Goal: Transaction & Acquisition: Purchase product/service

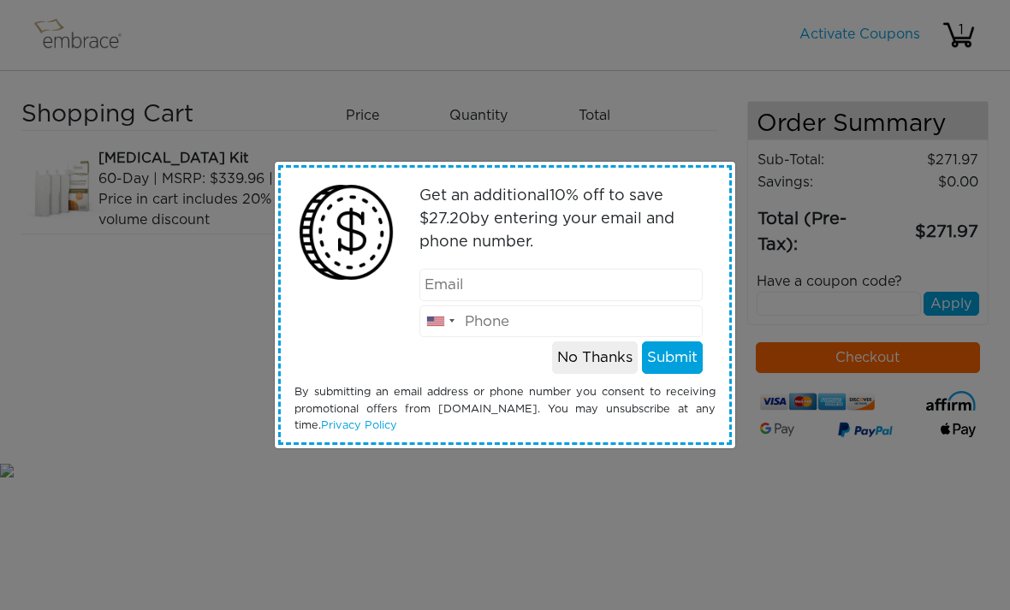
click at [602, 522] on div "Get an additional 10 % off to save $ 27.20 by entering your email and phone num…" at bounding box center [505, 305] width 1010 height 610
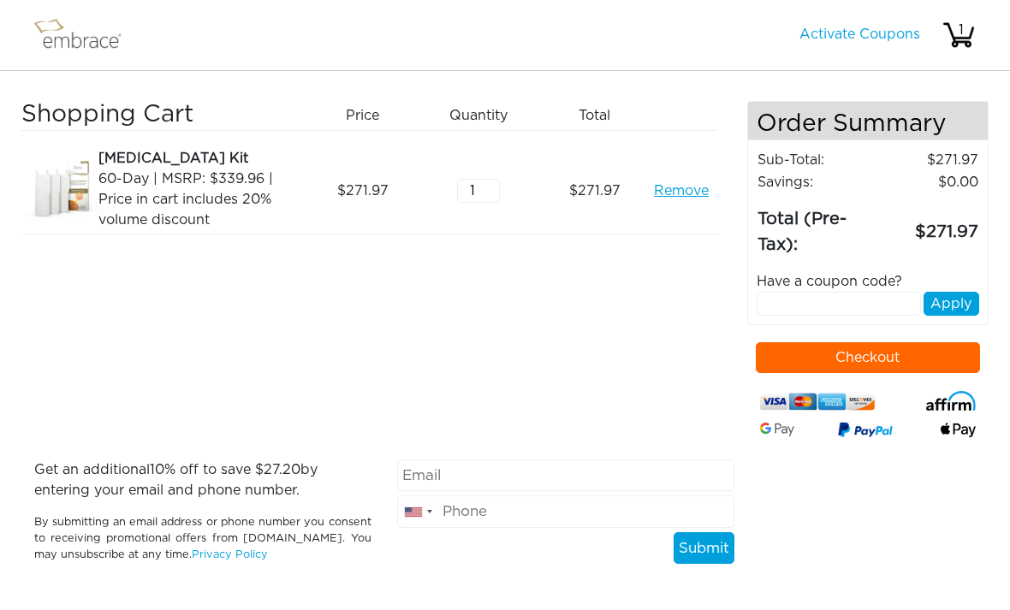
click at [136, 169] on div "60-Day | MSRP: $339.96 | Price in cart includes 20% volume discount" at bounding box center [198, 200] width 200 height 62
click at [57, 171] on img at bounding box center [64, 191] width 86 height 86
click at [53, 38] on img at bounding box center [85, 35] width 111 height 43
click at [69, 52] on img at bounding box center [85, 35] width 111 height 43
click at [863, 33] on link "Activate Coupons" at bounding box center [859, 34] width 121 height 14
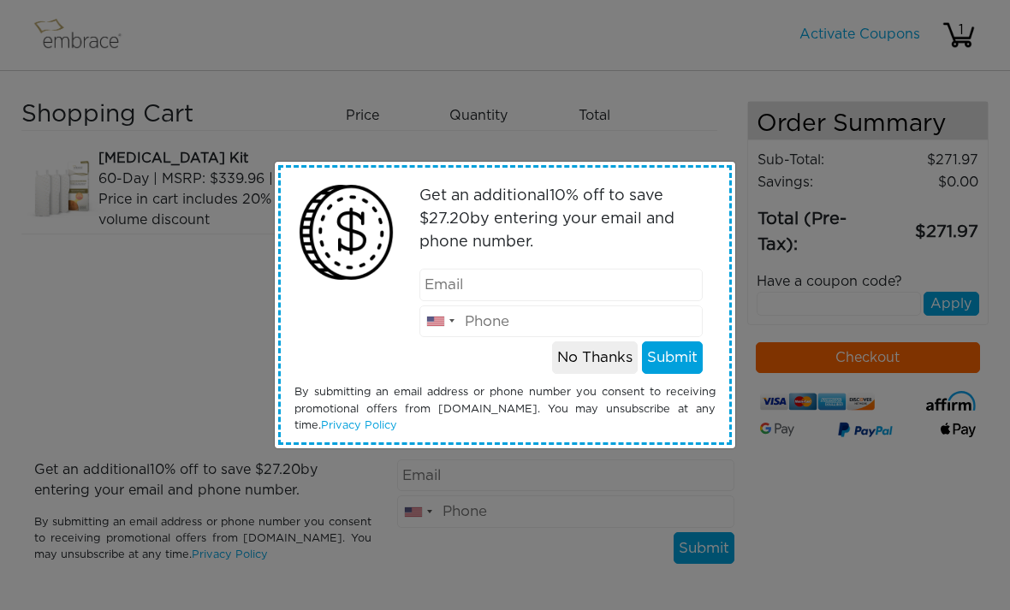
click at [561, 515] on div "Get an additional 10 % off to save $ 27.20 by entering your email and phone num…" at bounding box center [505, 305] width 1010 height 610
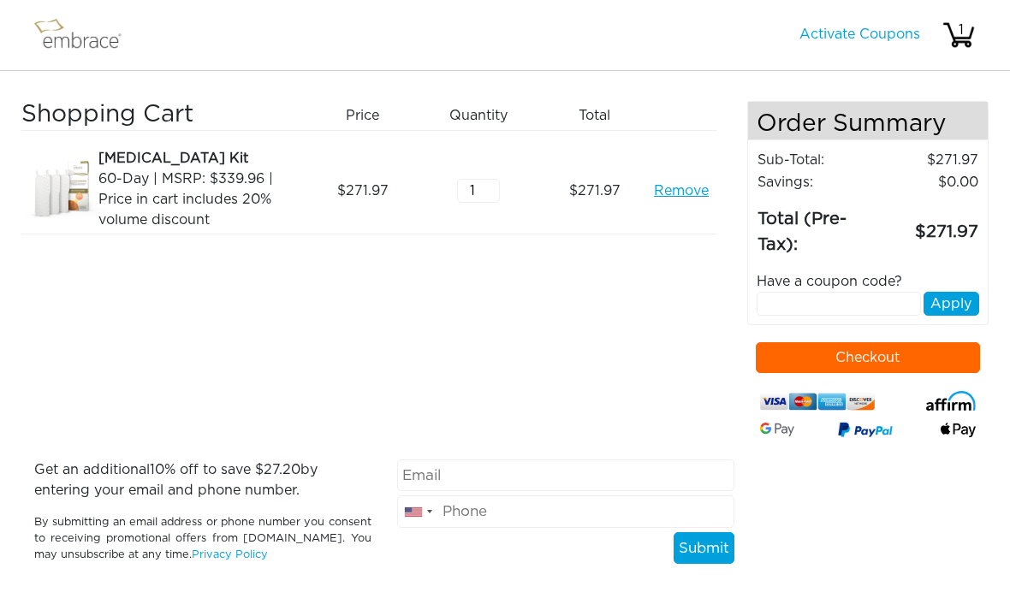
click at [41, 39] on img at bounding box center [85, 35] width 111 height 43
click at [62, 50] on img at bounding box center [85, 35] width 111 height 43
click at [960, 31] on div "1" at bounding box center [961, 30] width 34 height 21
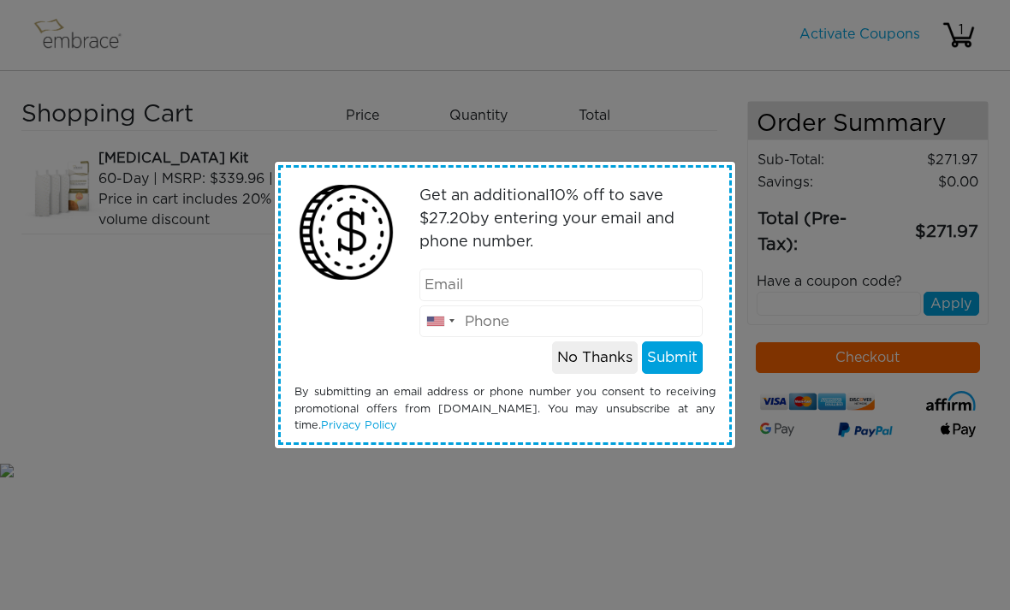
click at [593, 280] on input "email" at bounding box center [561, 285] width 284 height 33
type input "c1lar@icloud.com"
type input "3313305333"
click at [685, 357] on button "Submit" at bounding box center [672, 357] width 61 height 33
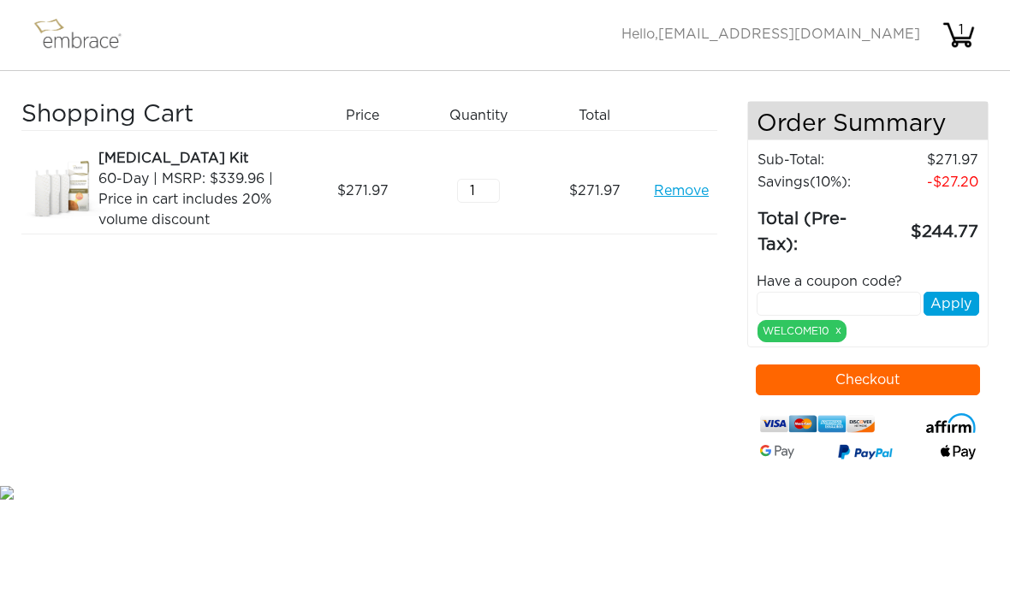
click at [960, 19] on img at bounding box center [958, 35] width 34 height 34
click at [895, 38] on span "[EMAIL_ADDRESS][DOMAIN_NAME]" at bounding box center [789, 34] width 262 height 14
click at [965, 45] on img at bounding box center [958, 35] width 34 height 34
click at [143, 176] on div "60-Day | MSRP: $339.96 | Price in cart includes 20% volume discount" at bounding box center [198, 200] width 200 height 62
click at [948, 22] on div "1" at bounding box center [961, 30] width 34 height 21
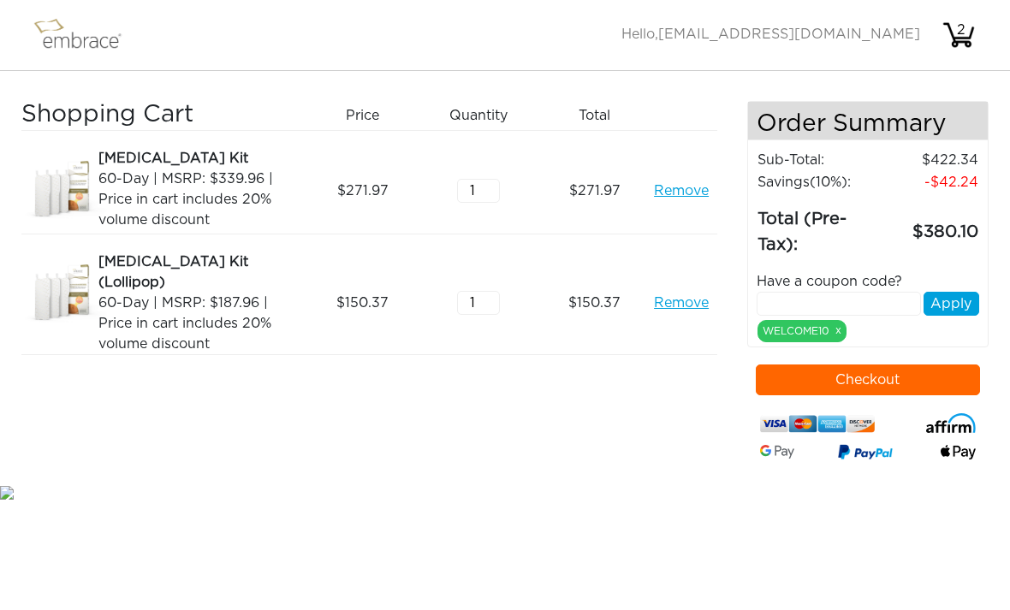
click at [127, 156] on div "[MEDICAL_DATA] Kit" at bounding box center [198, 158] width 200 height 21
click at [804, 378] on button "Checkout" at bounding box center [868, 380] width 225 height 31
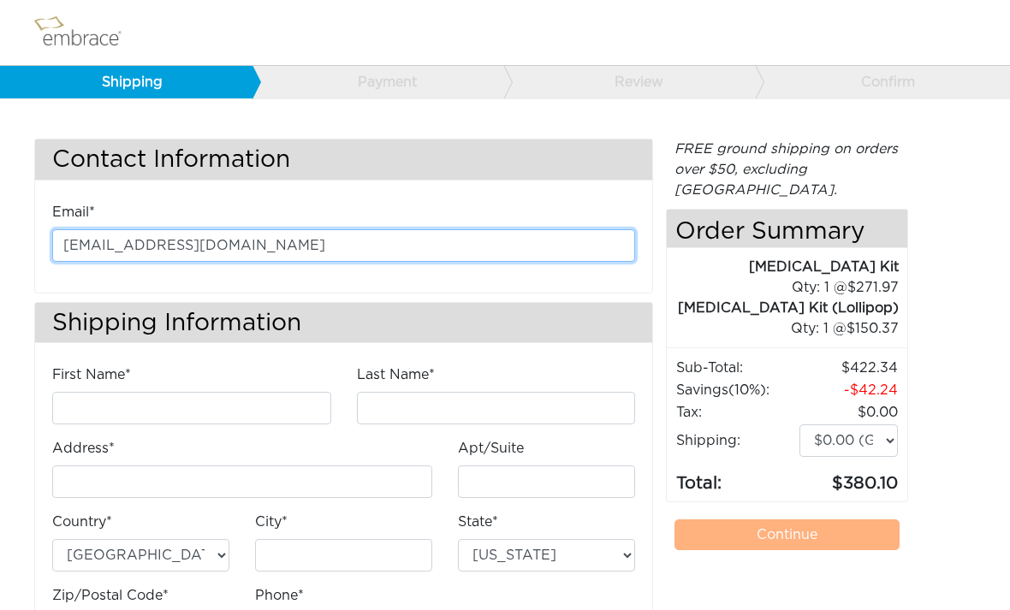
click at [86, 254] on input "c1lar@icloud.com" at bounding box center [343, 245] width 583 height 33
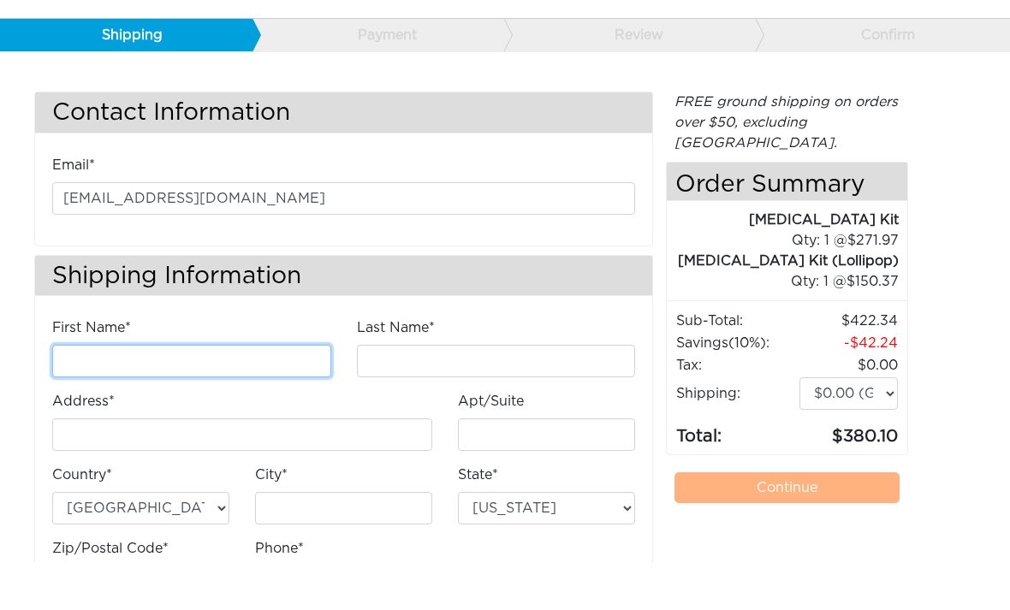
click at [218, 392] on input "First Name*" at bounding box center [191, 408] width 279 height 33
type input "[PERSON_NAME]"
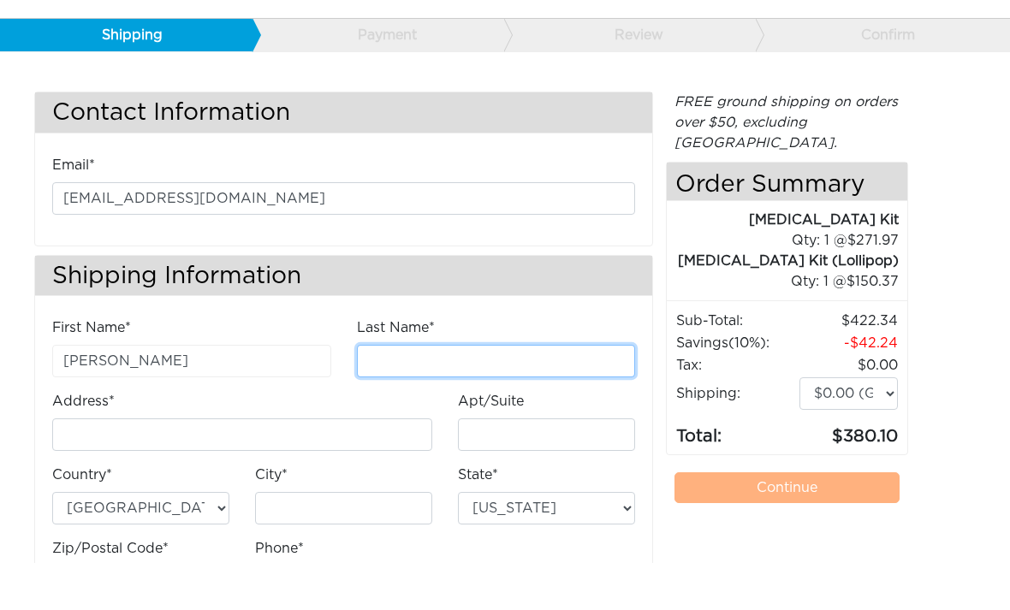
type input "Larison"
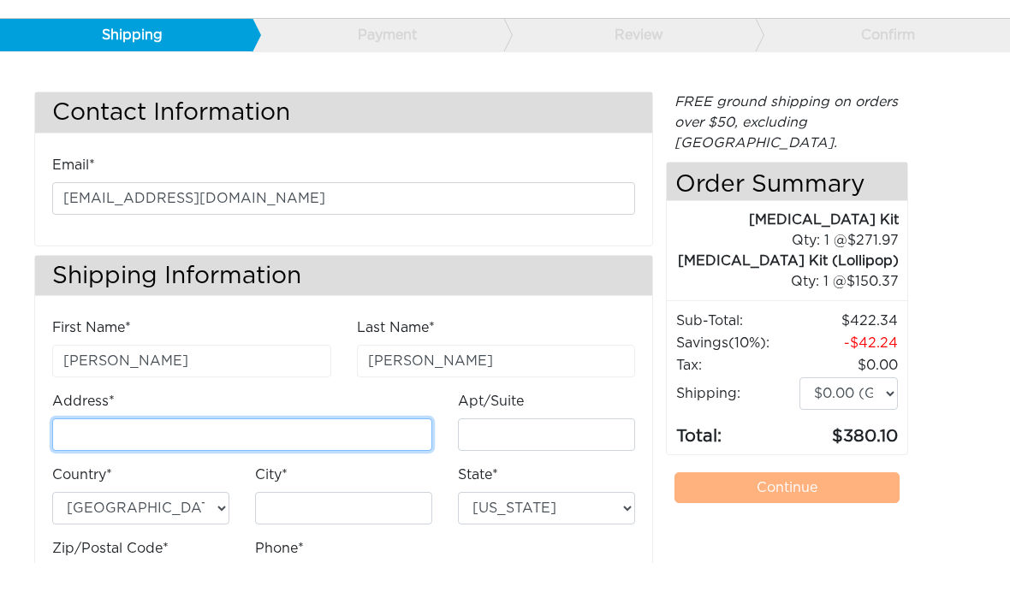
type input "[STREET_ADDRESS]"
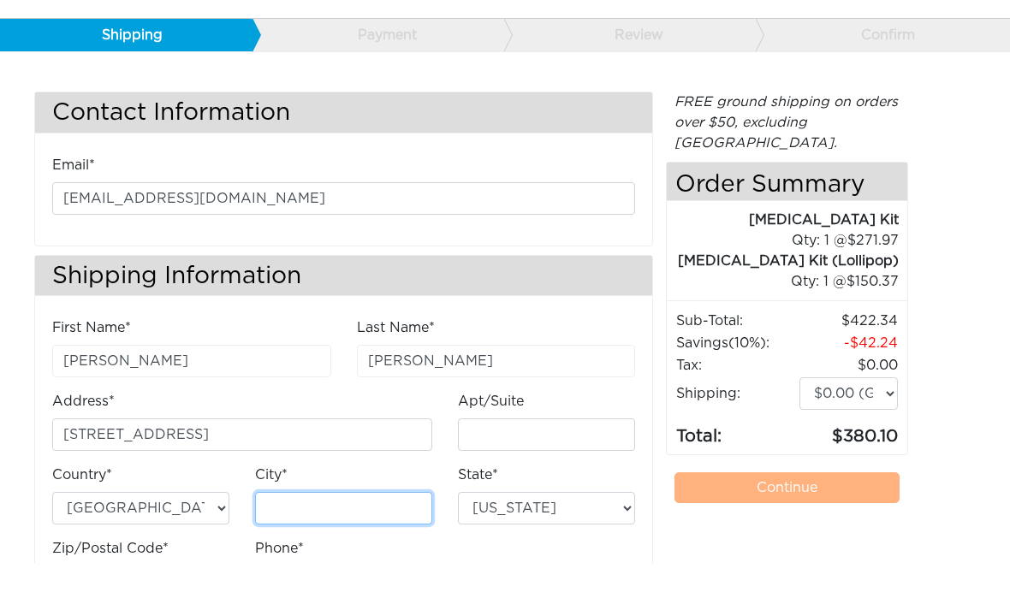
type input "Scottsdale"
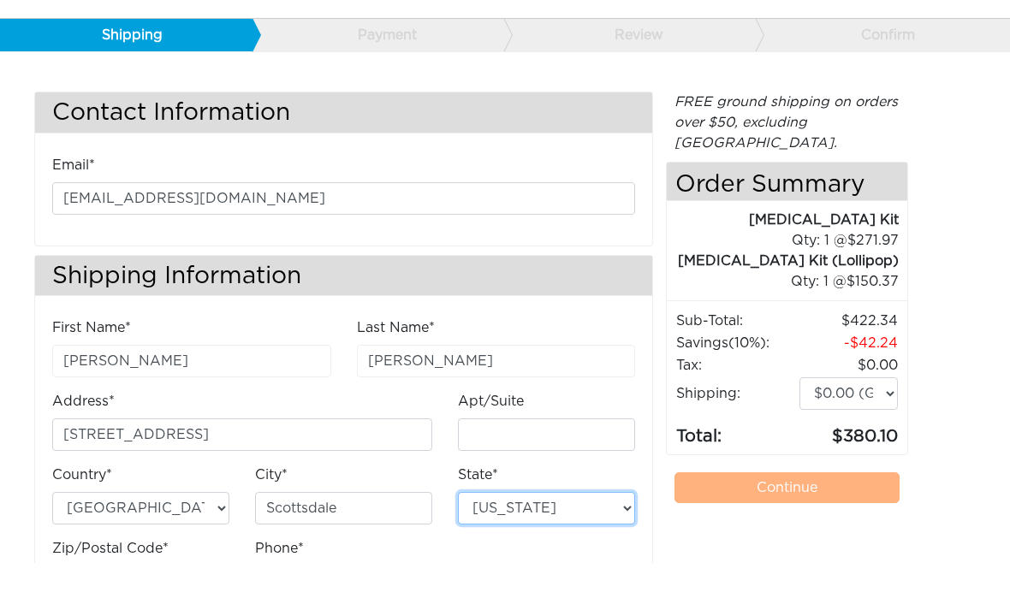
select select "AZ"
type input "85255"
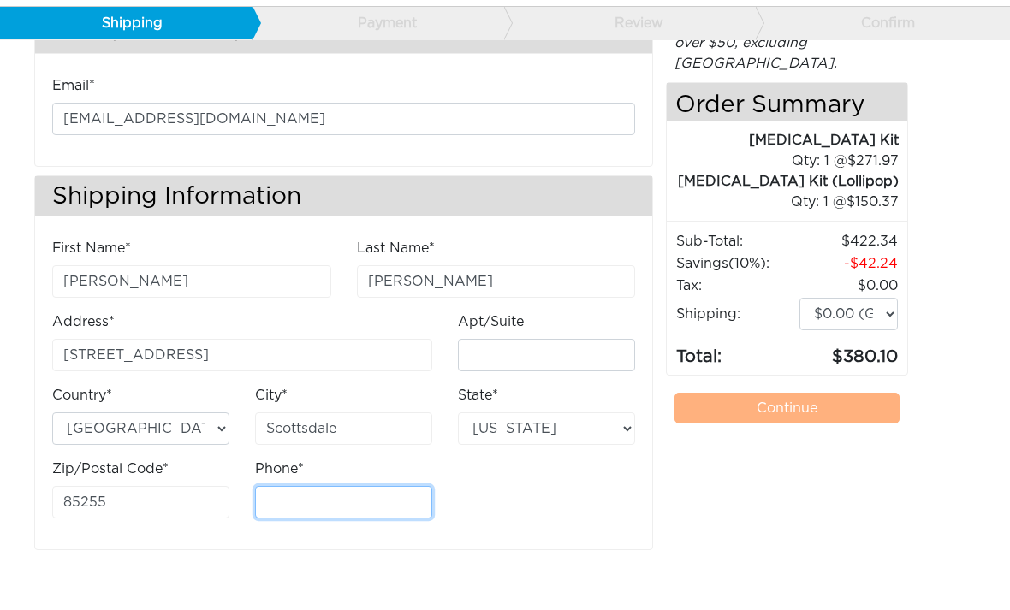
scroll to position [86, 0]
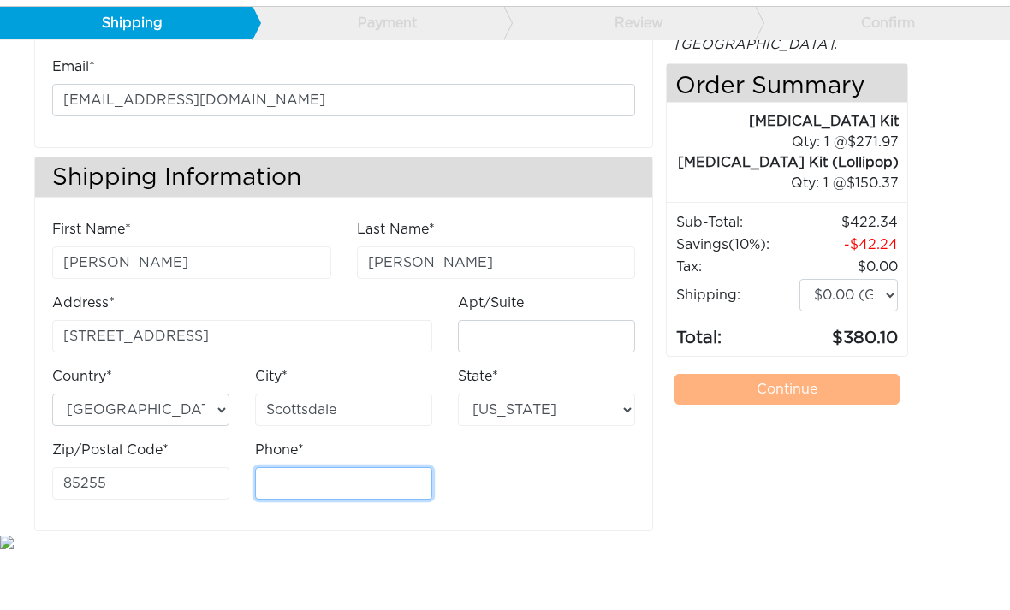
type input "3313305333"
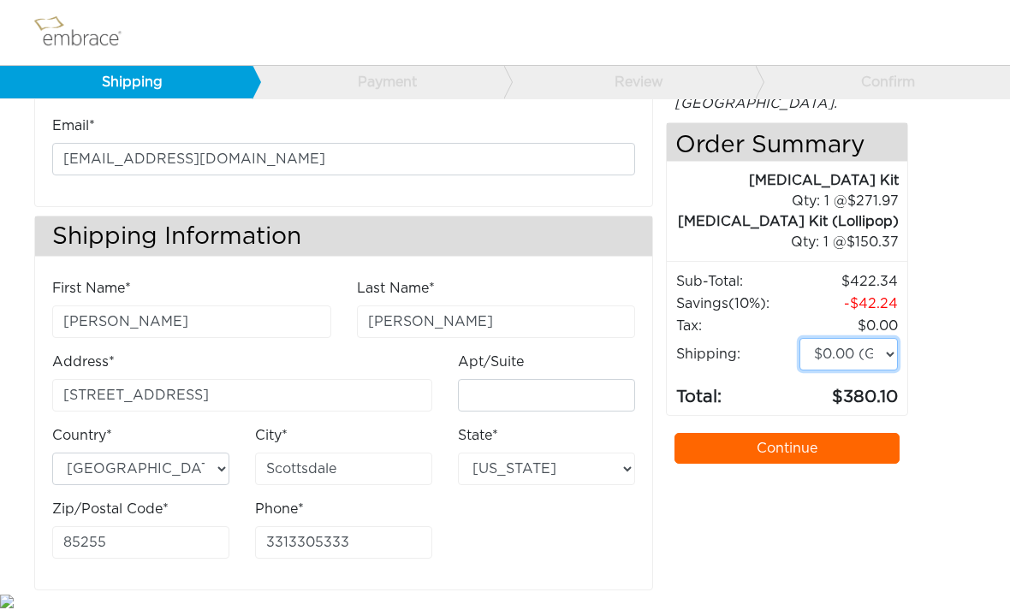
click at [876, 338] on select "$0.00 (Ground) $15.00 (Express Saver) $20.00 (Two Day) $30.00 (Overnight)" at bounding box center [848, 354] width 98 height 33
click at [845, 338] on select "$0.00 (Ground) $15.00 (Express Saver) $20.00 (Two Day) $30.00 (Overnight)" at bounding box center [848, 354] width 98 height 33
click at [767, 433] on link "Continue" at bounding box center [786, 448] width 225 height 31
click at [769, 433] on link "Continue" at bounding box center [786, 448] width 225 height 31
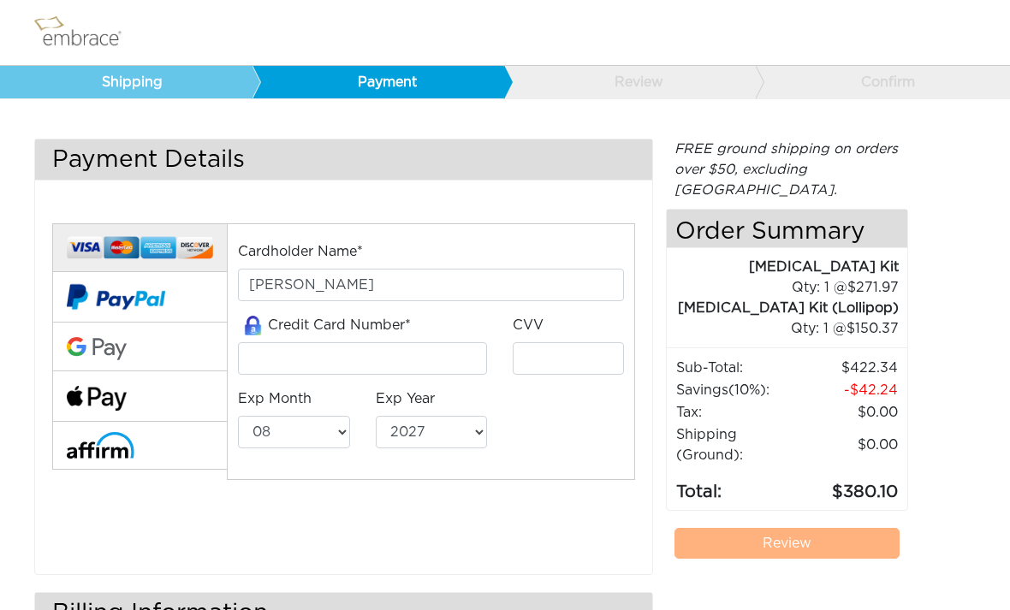
select select "8"
select select "2027"
click at [327, 356] on input "tel" at bounding box center [362, 358] width 249 height 33
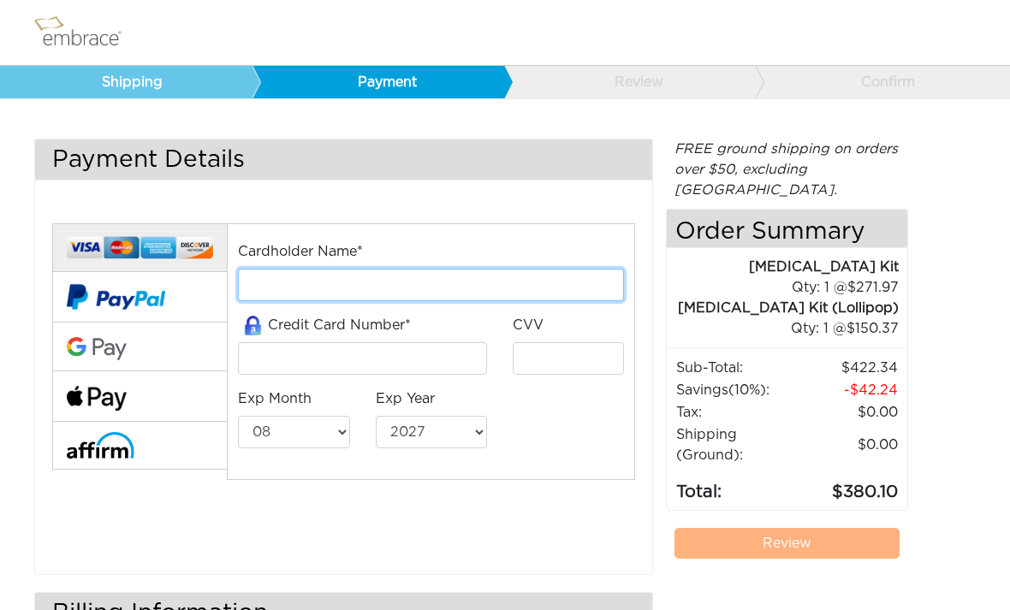
type input "Claudia larison"
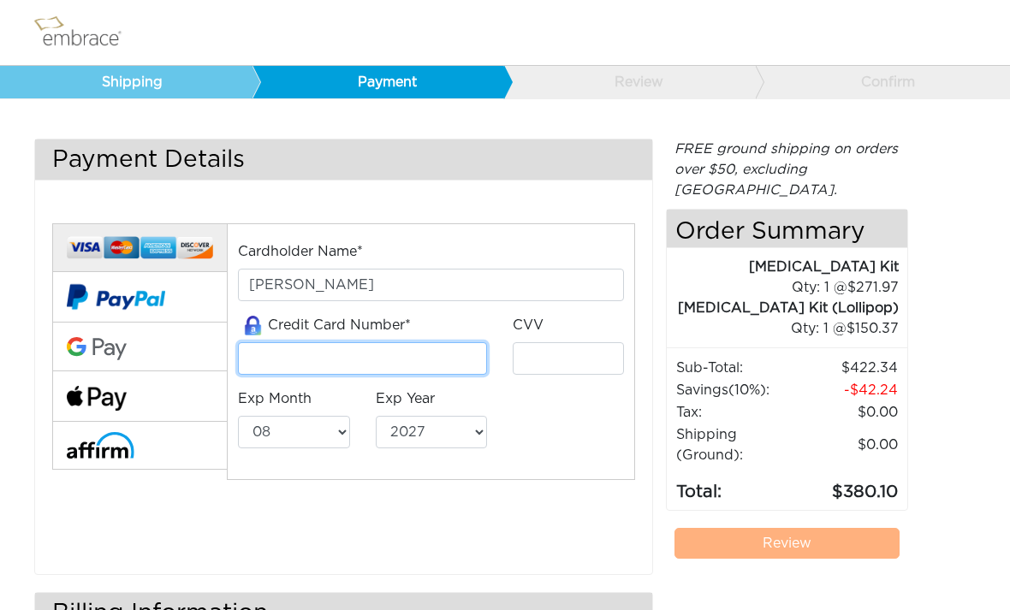
type input "4147342018178980"
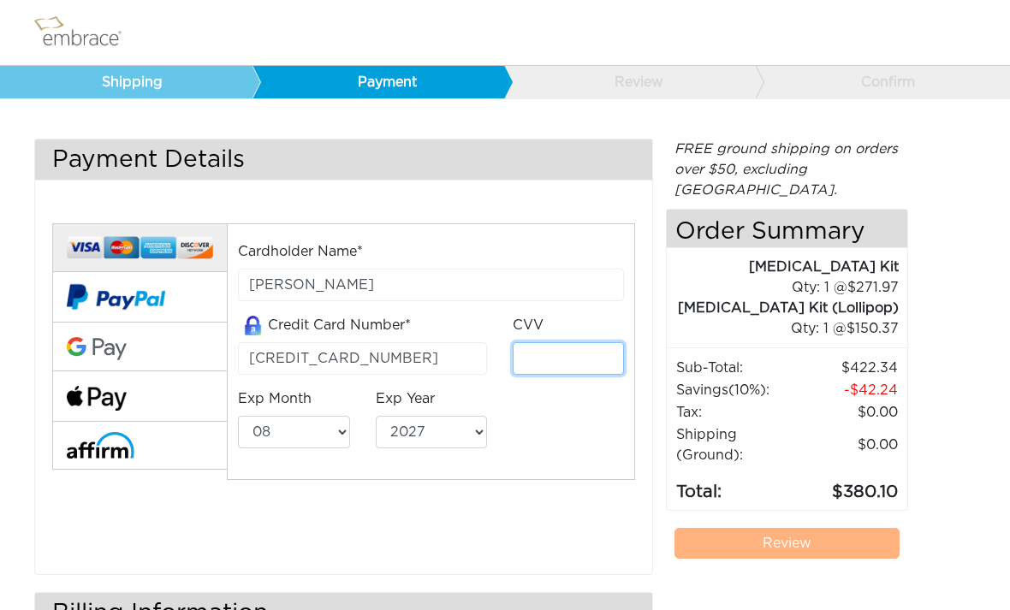
type input "359"
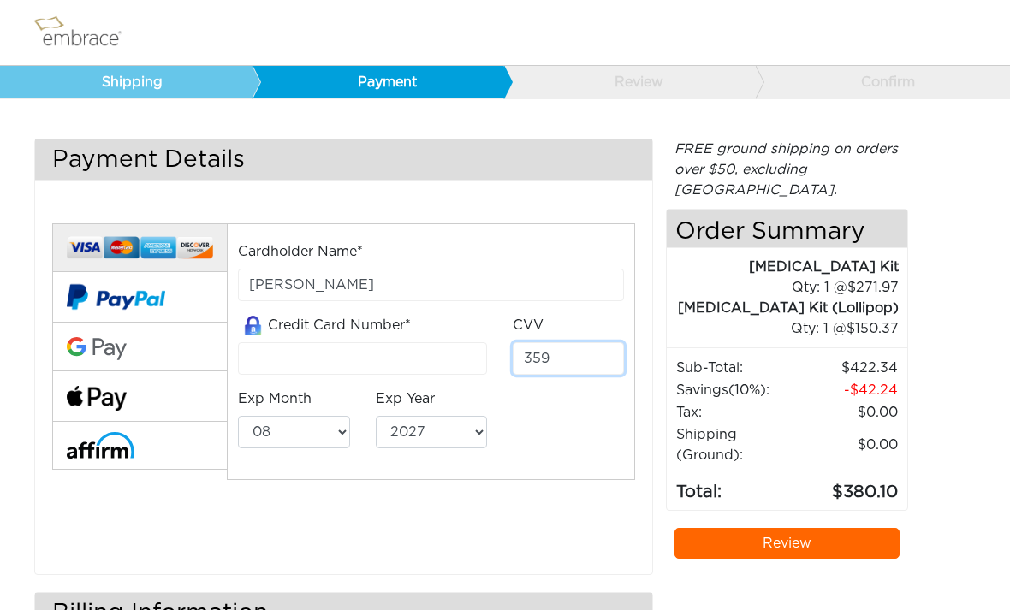
click at [600, 371] on input "359" at bounding box center [568, 358] width 111 height 33
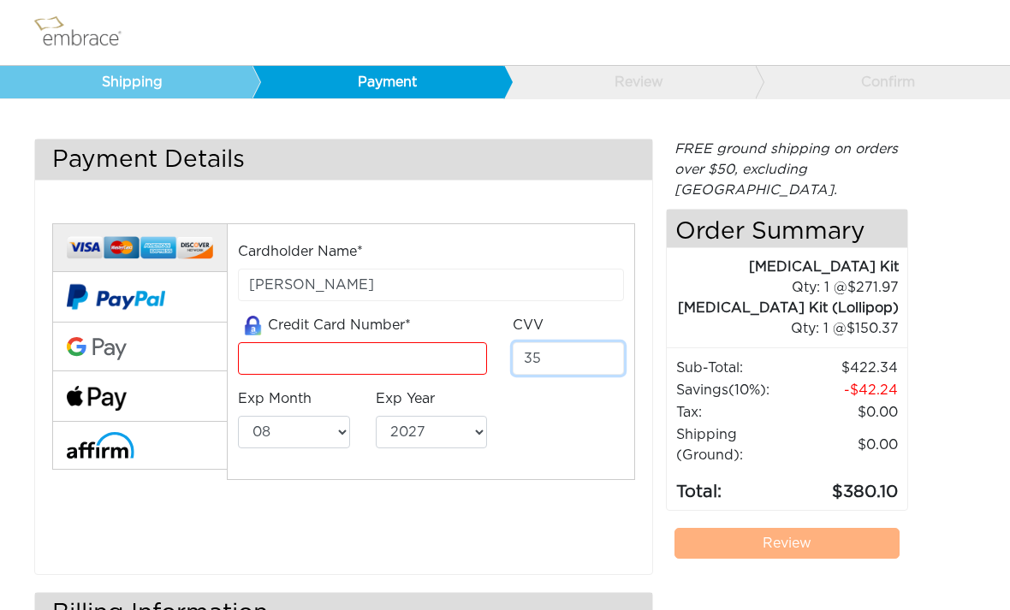
type input "3"
click at [285, 424] on select "01 02 03 04 05 06 07 08 09 10 11 12" at bounding box center [293, 432] width 111 height 33
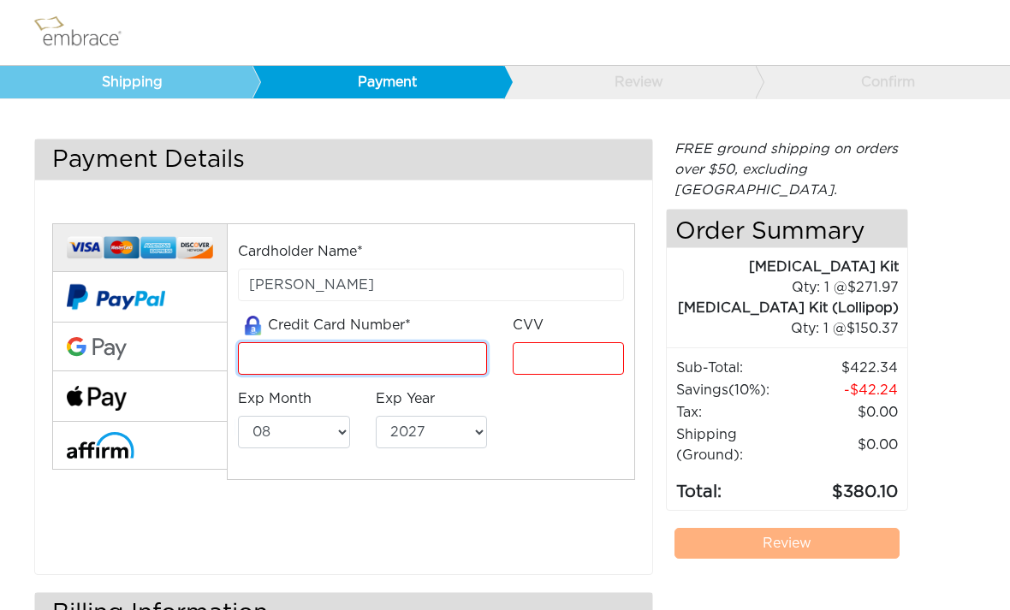
click at [364, 359] on input "tel" at bounding box center [362, 358] width 249 height 33
click at [301, 428] on select "01 02 03 04 05 06 07 08 09 10 11 12" at bounding box center [293, 432] width 111 height 33
click at [289, 447] on select "01 02 03 04 05 06 07 08 09 10 11 12" at bounding box center [293, 432] width 111 height 33
click at [304, 437] on select "01 02 03 04 05 06 07 08 09 10 11 12" at bounding box center [293, 432] width 111 height 33
click at [426, 359] on input "tel" at bounding box center [362, 358] width 249 height 33
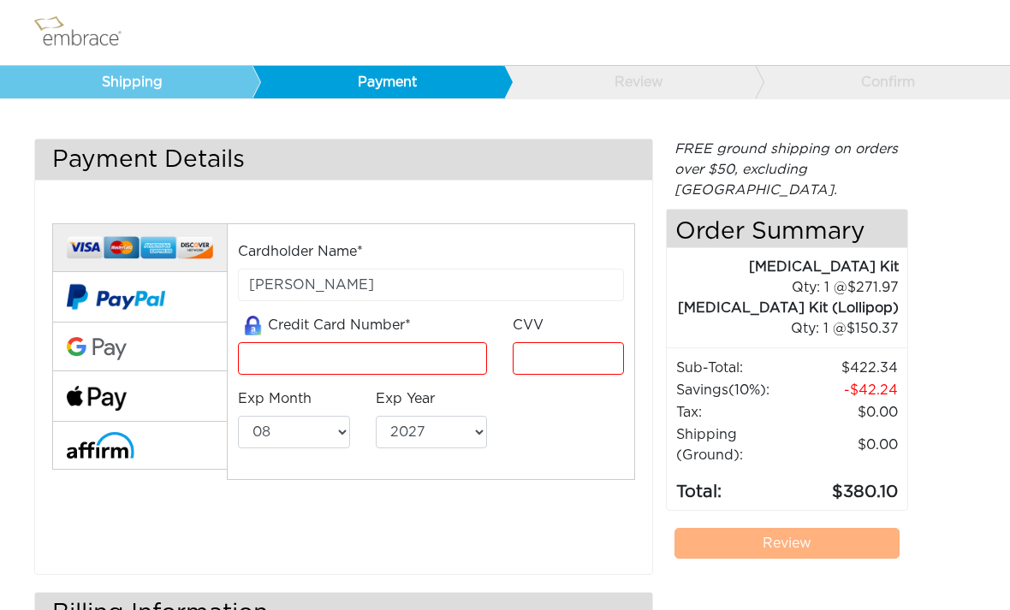
click at [862, 571] on div "FREE ground shipping on orders over $50, excluding Australia. Any applicable im…" at bounding box center [787, 477] width 242 height 677
click at [332, 430] on select "01 02 03 04 05 06 07 08 09 10 11 12" at bounding box center [293, 432] width 111 height 33
click at [313, 442] on select "01 02 03 04 05 06 07 08 09 10 11 12" at bounding box center [293, 432] width 111 height 33
click at [255, 430] on select "01 02 03 04 05 06 07 08 09 10 11 12" at bounding box center [293, 432] width 111 height 33
click at [454, 365] on input "tel" at bounding box center [362, 358] width 249 height 33
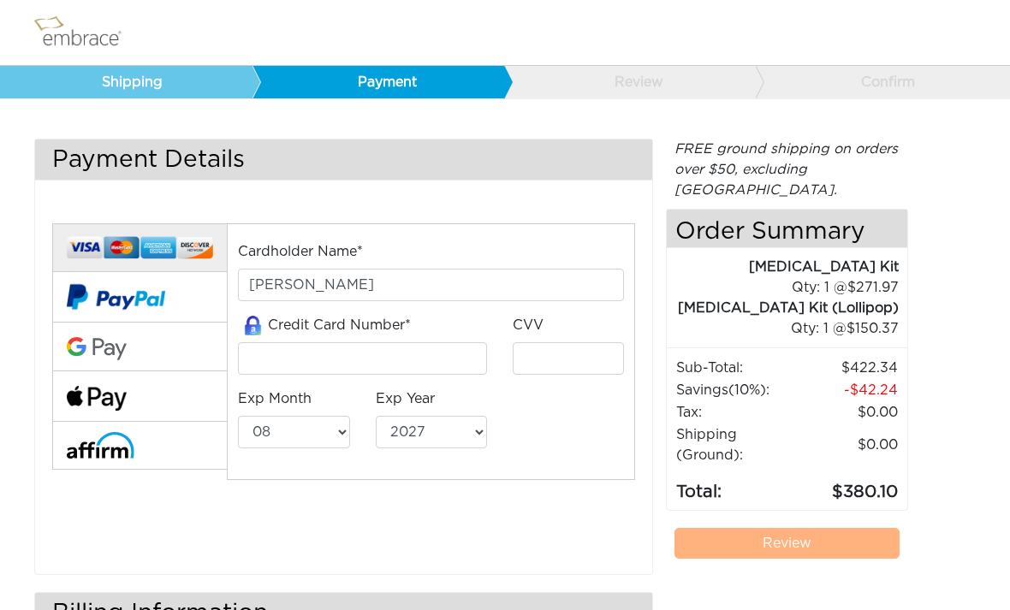
select select "8"
select select "2027"
click at [301, 366] on input "tel" at bounding box center [362, 358] width 249 height 33
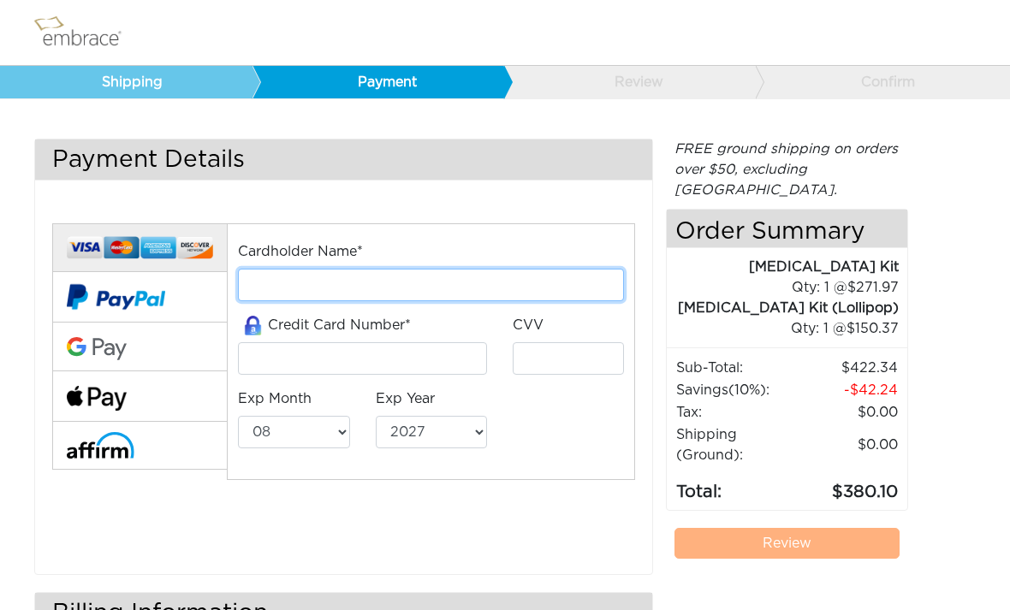
type input "[PERSON_NAME]"
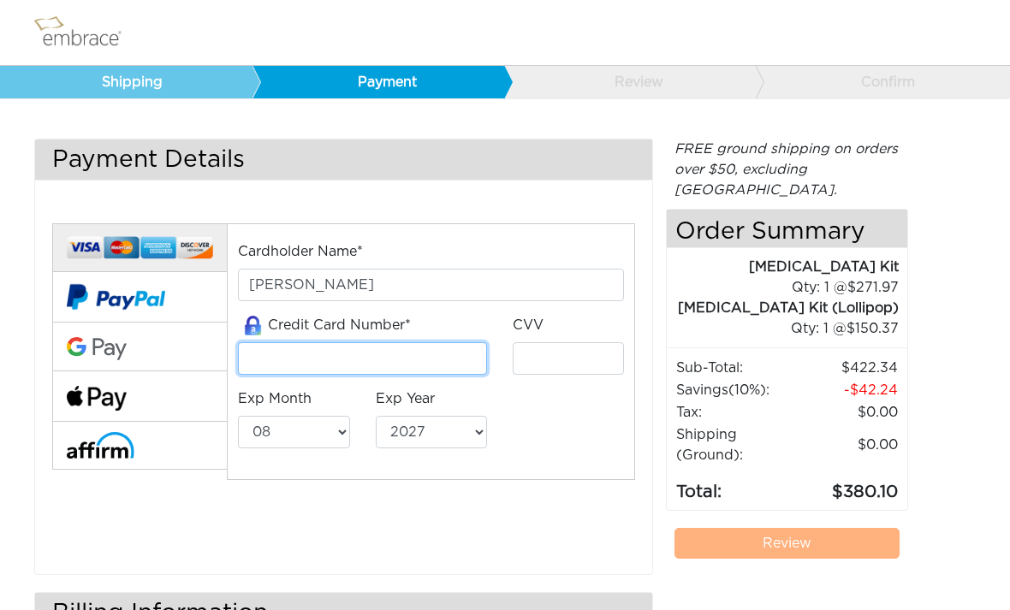
type input "[CREDIT_CARD_NUMBER]"
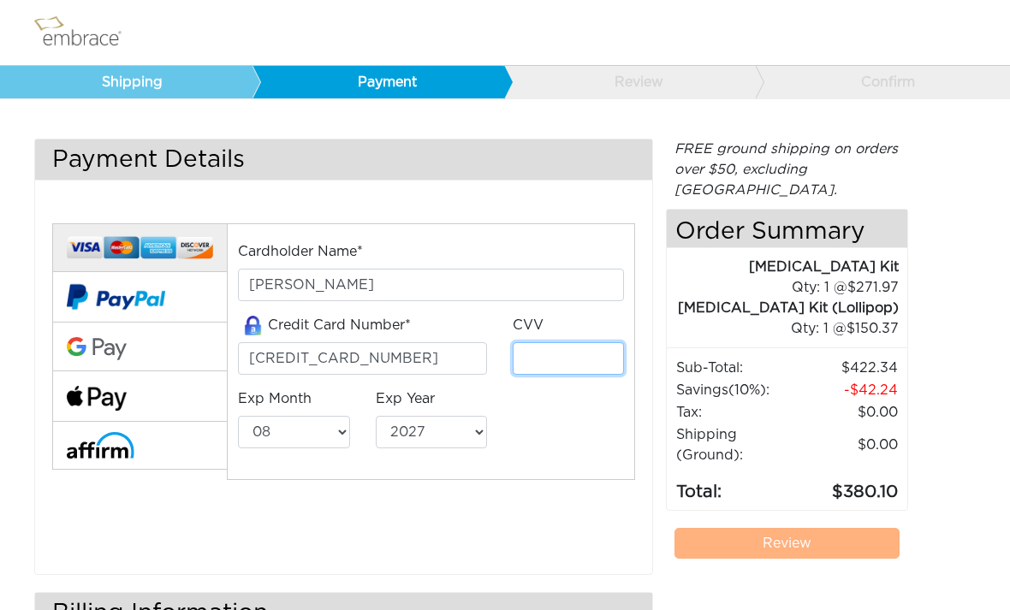
type input "791"
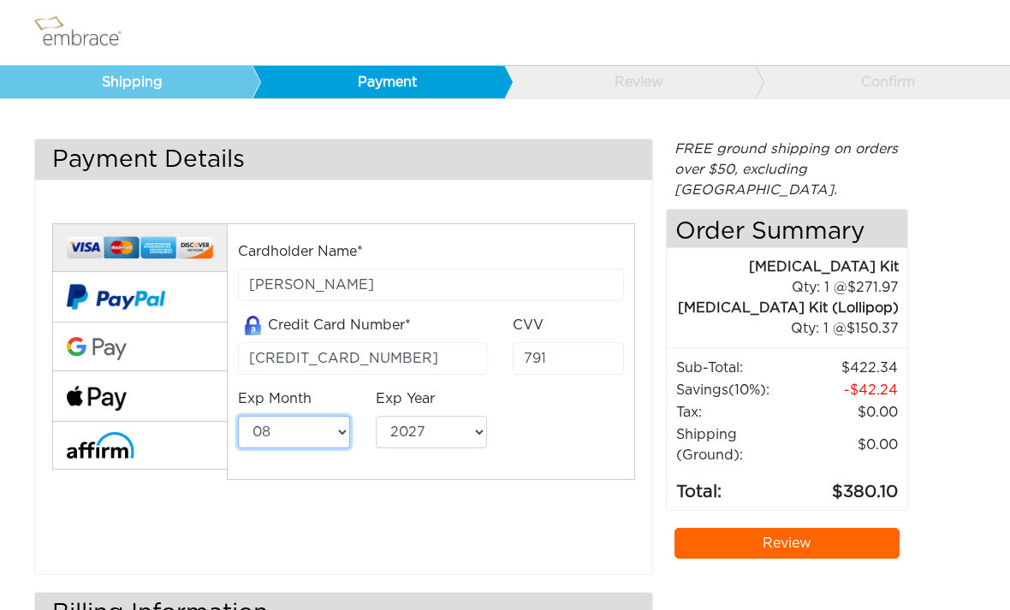
click at [293, 429] on select "01 02 03 04 05 06 07 08 09 10 11 12" at bounding box center [293, 432] width 111 height 33
click at [332, 431] on select "01 02 03 04 05 06 07 08 09 10 11 12" at bounding box center [293, 432] width 111 height 33
select select "12"
click at [485, 435] on select "2025 2026 2027 2028 2029 2030 2031 2032 2033 2034 2035 2036 2037 2038 2039" at bounding box center [431, 432] width 111 height 33
click at [452, 434] on select "2025 2026 2027 2028 2029 2030 2031 2032 2033 2034 2035 2036 2037 2038 2039" at bounding box center [431, 432] width 111 height 33
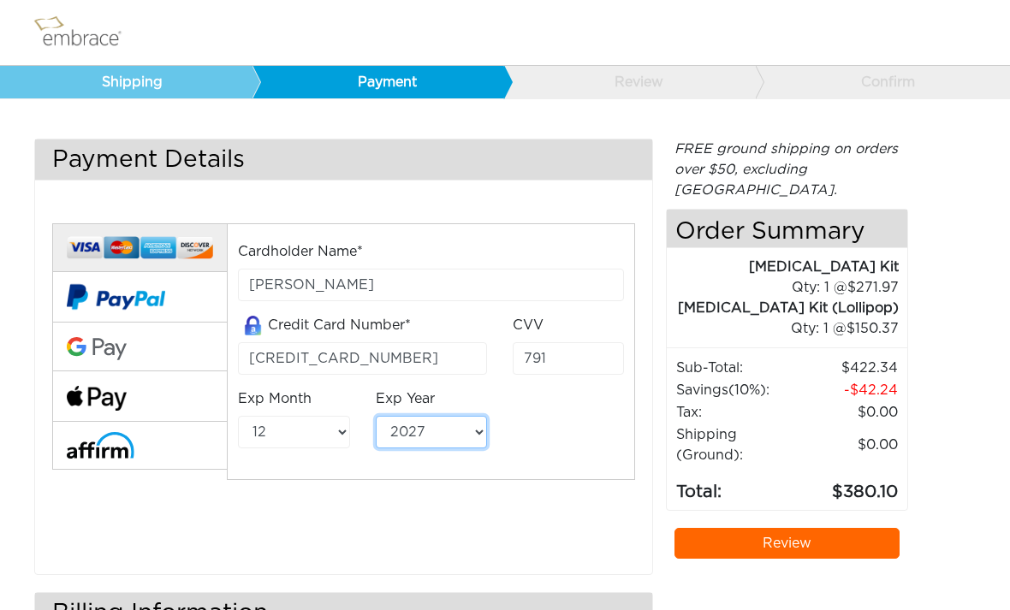
select select "2025"
click at [802, 528] on link "Review" at bounding box center [786, 543] width 225 height 31
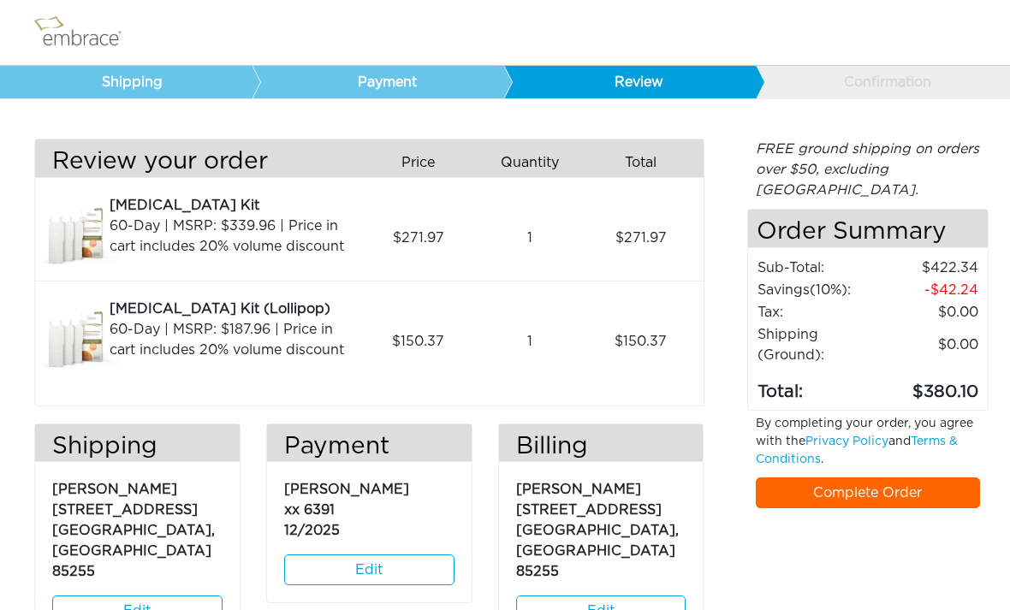
scroll to position [30, 0]
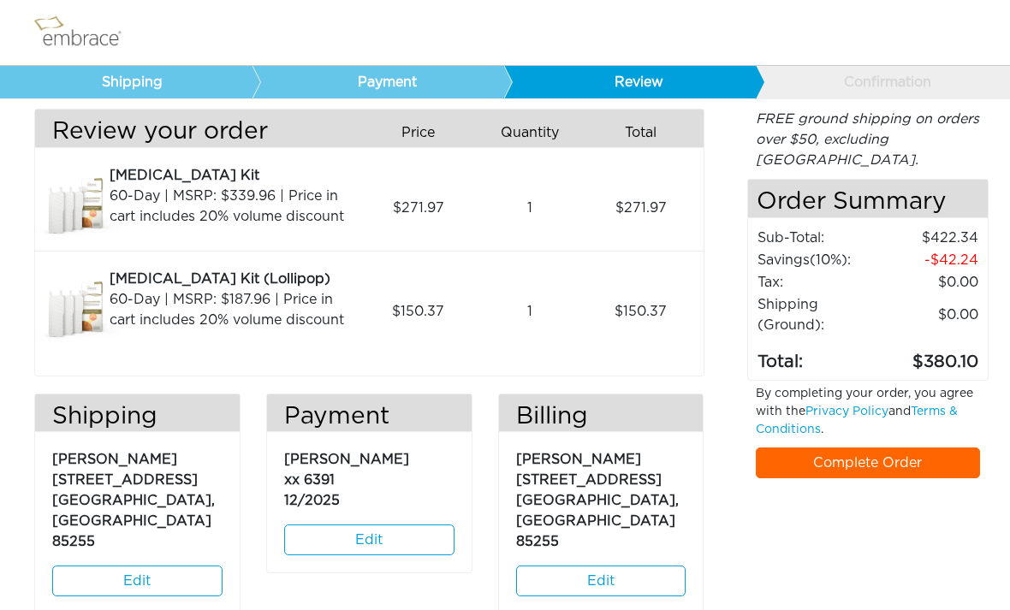
click at [359, 531] on link "Edit" at bounding box center [369, 540] width 170 height 31
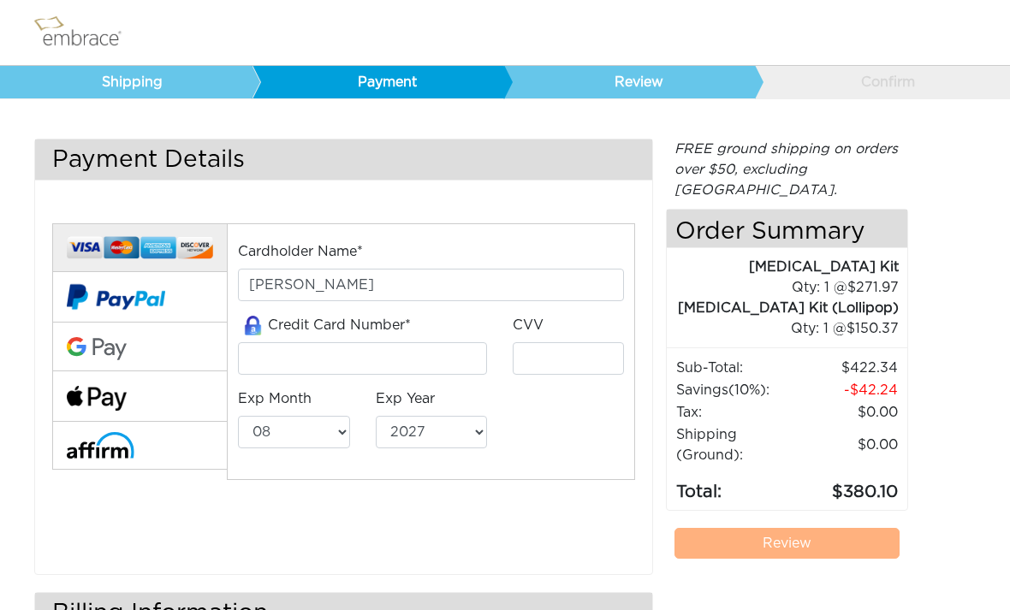
select select "8"
select select "2027"
click at [781, 528] on link "Review" at bounding box center [786, 543] width 225 height 31
click at [388, 351] on input "tel" at bounding box center [362, 358] width 249 height 33
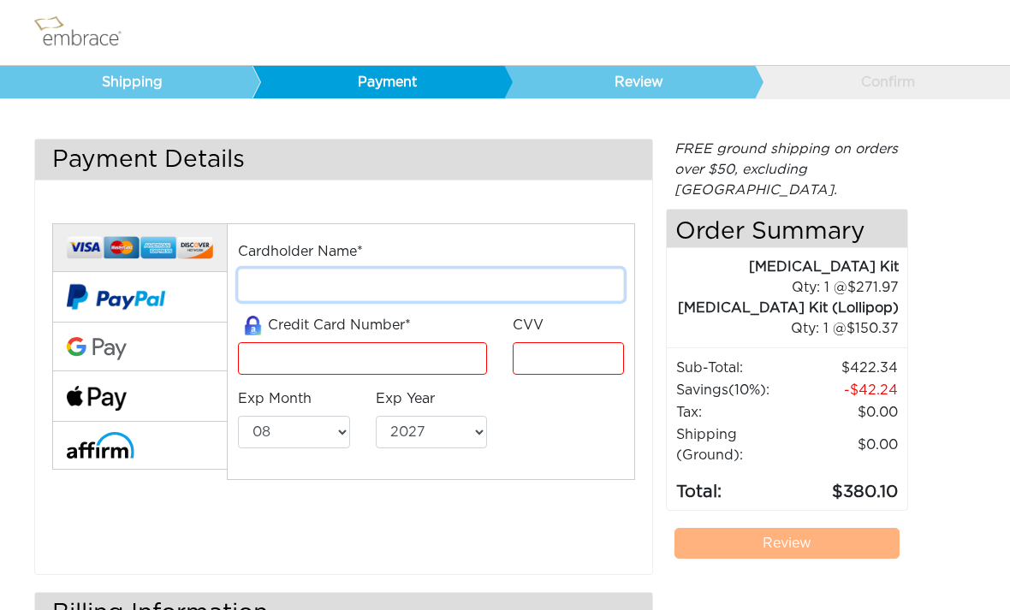
type input "[PERSON_NAME]"
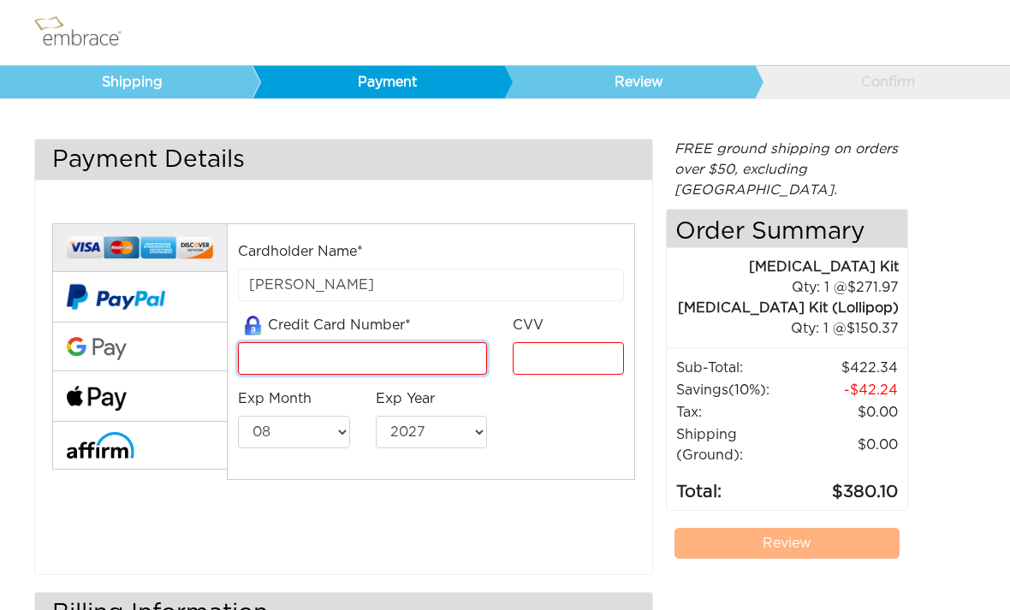
type input "5218760034426391"
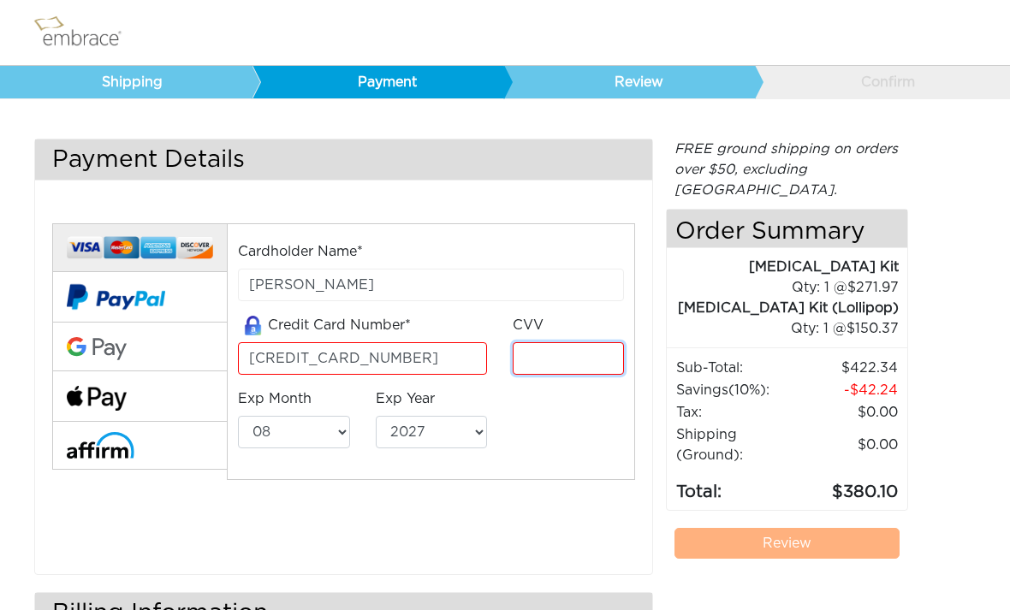
type input "791"
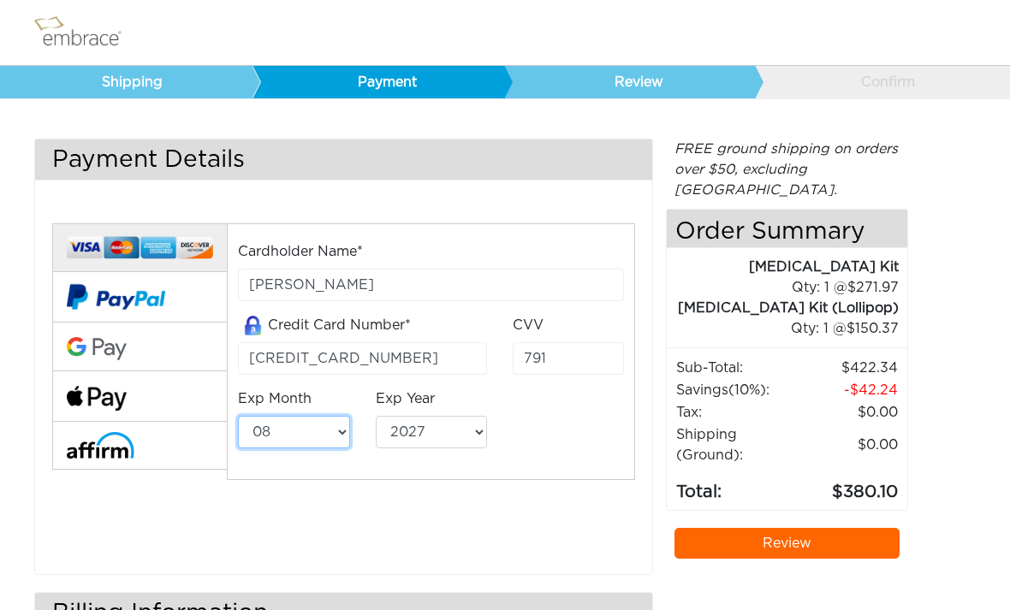
click at [305, 446] on select "01 02 03 04 05 06 07 08 09 10 11 12" at bounding box center [293, 432] width 111 height 33
click at [345, 429] on select "01 02 03 04 05 06 07 08 09 10 11 12" at bounding box center [293, 432] width 111 height 33
select select "12"
click at [471, 442] on select "2025 2026 2027 2028 2029 2030 2031 2032 2033 2034 2035 2036 2037 2038 2039" at bounding box center [431, 432] width 111 height 33
select select "2025"
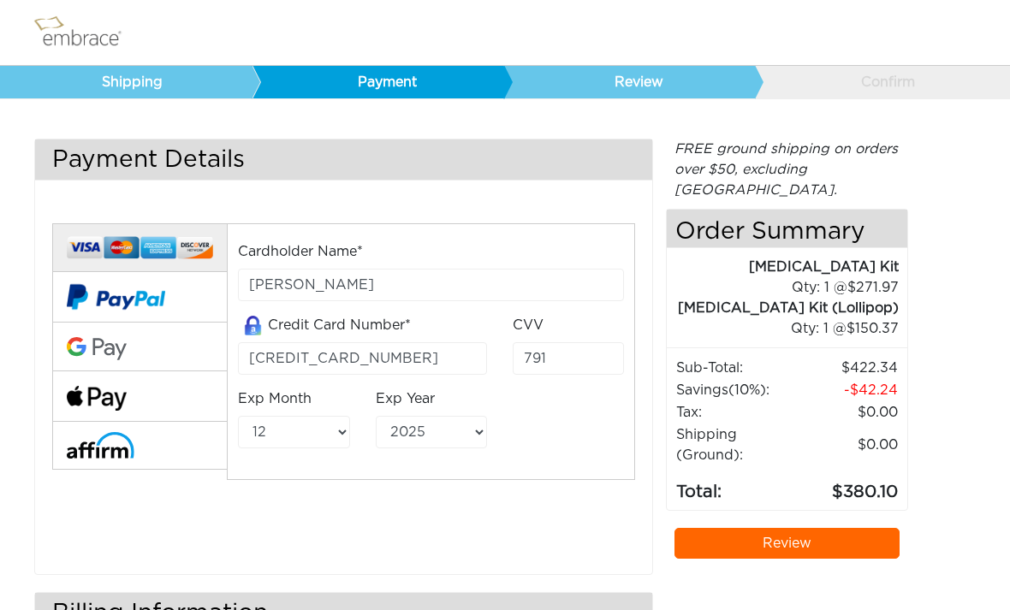
click at [810, 528] on link "Review" at bounding box center [786, 543] width 225 height 31
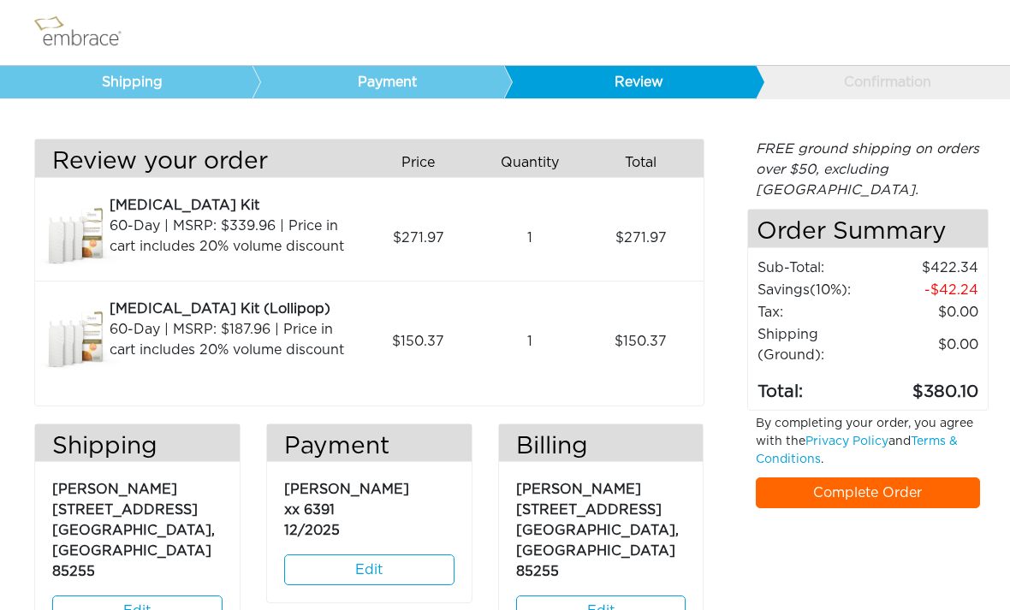
scroll to position [30, 0]
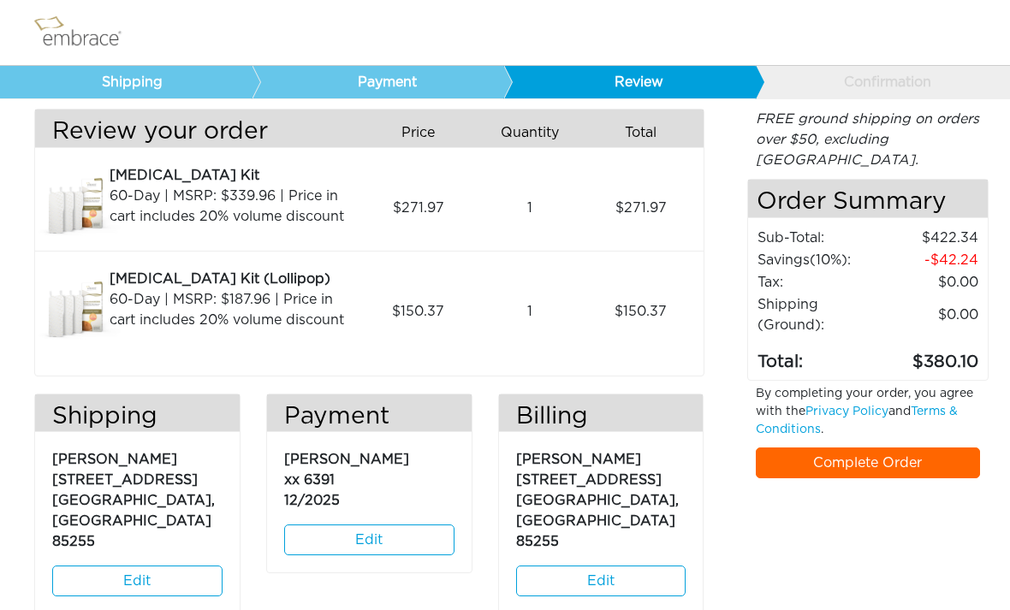
click at [916, 448] on link "Complete Order" at bounding box center [868, 463] width 225 height 31
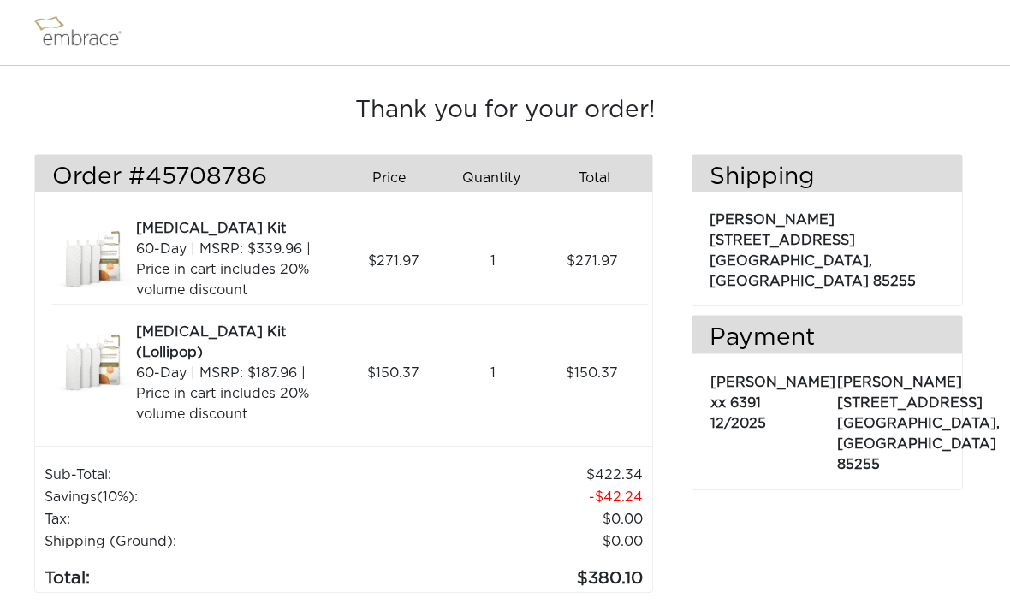
scroll to position [19, 0]
